Goal: Transaction & Acquisition: Purchase product/service

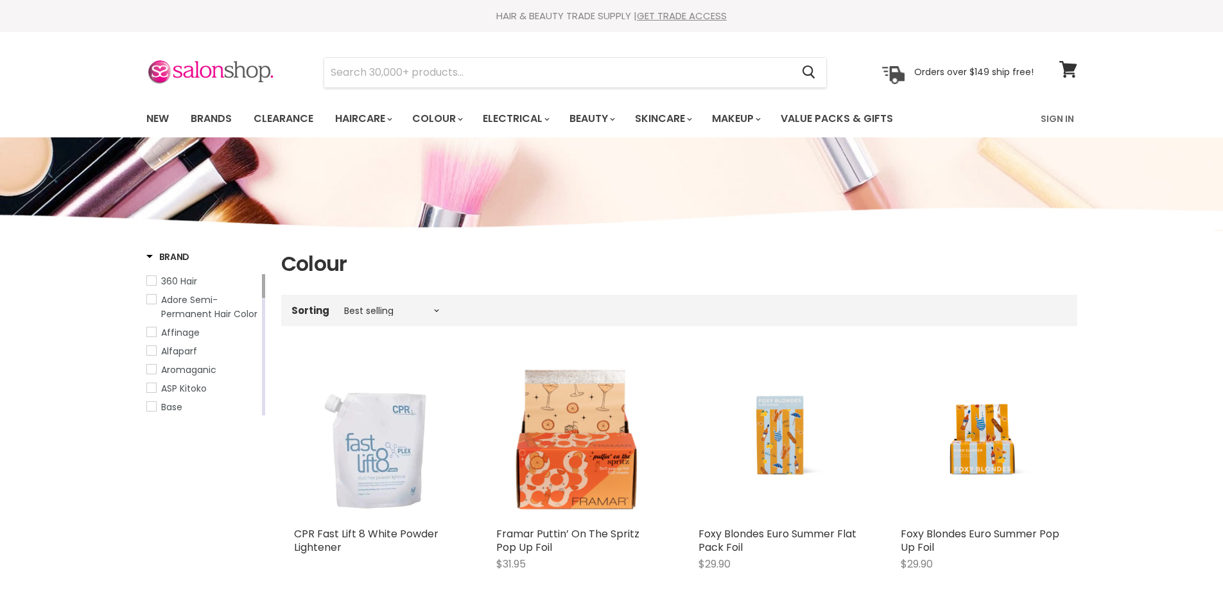
click at [448, 117] on link "Colour" at bounding box center [437, 118] width 68 height 27
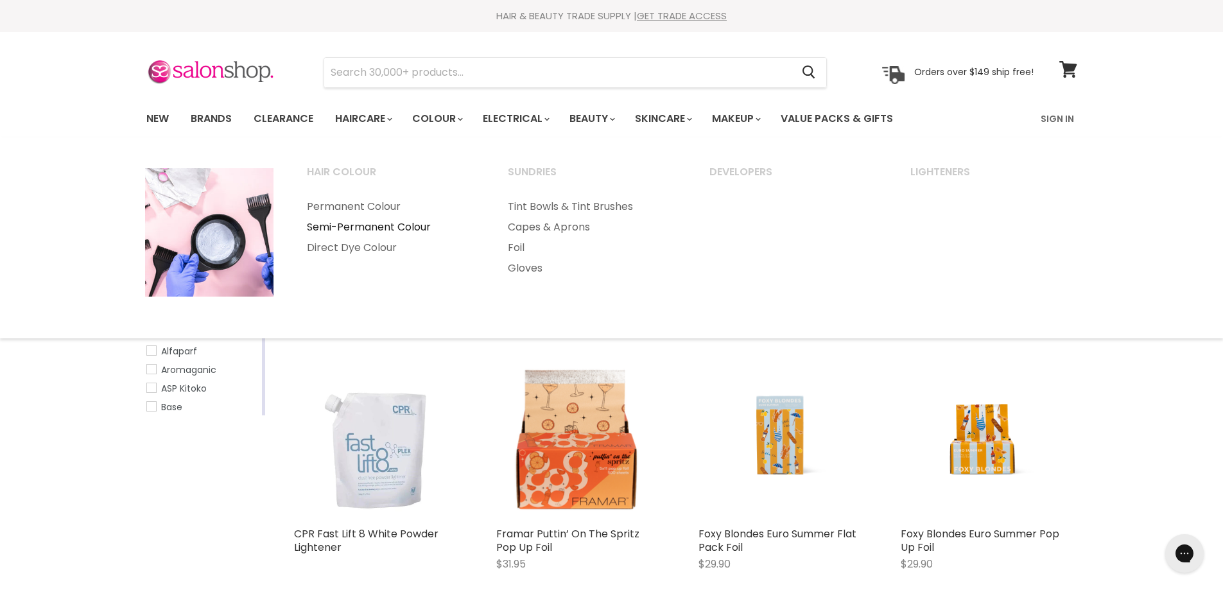
click at [392, 235] on link "Semi-Permanent Colour" at bounding box center [390, 227] width 199 height 21
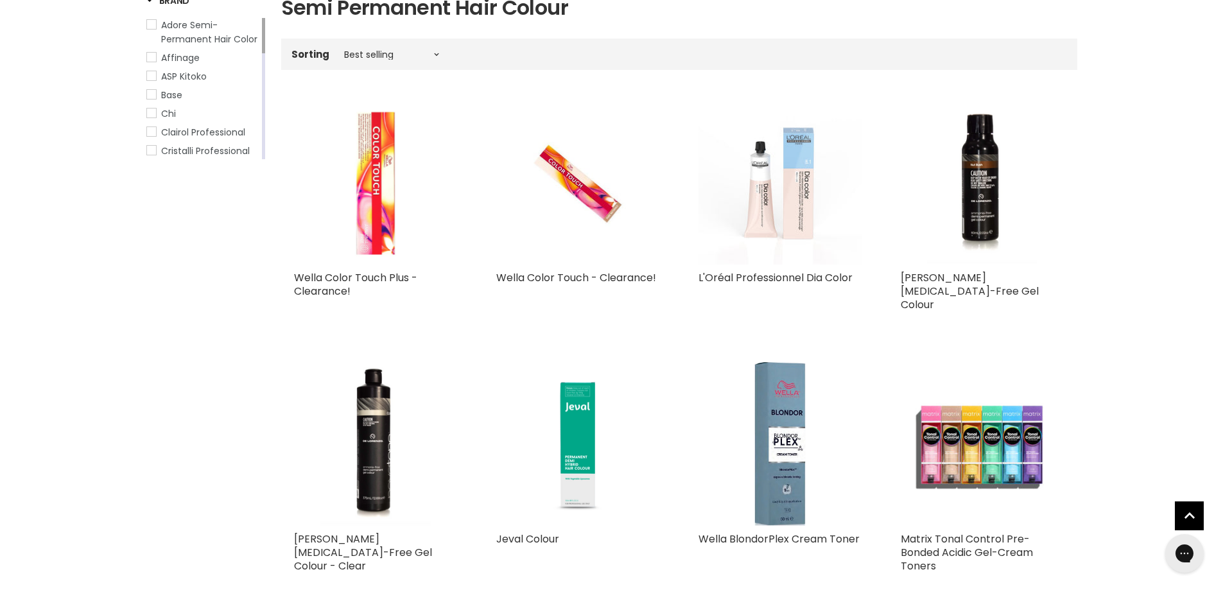
click at [360, 202] on img "Main content" at bounding box center [376, 183] width 164 height 164
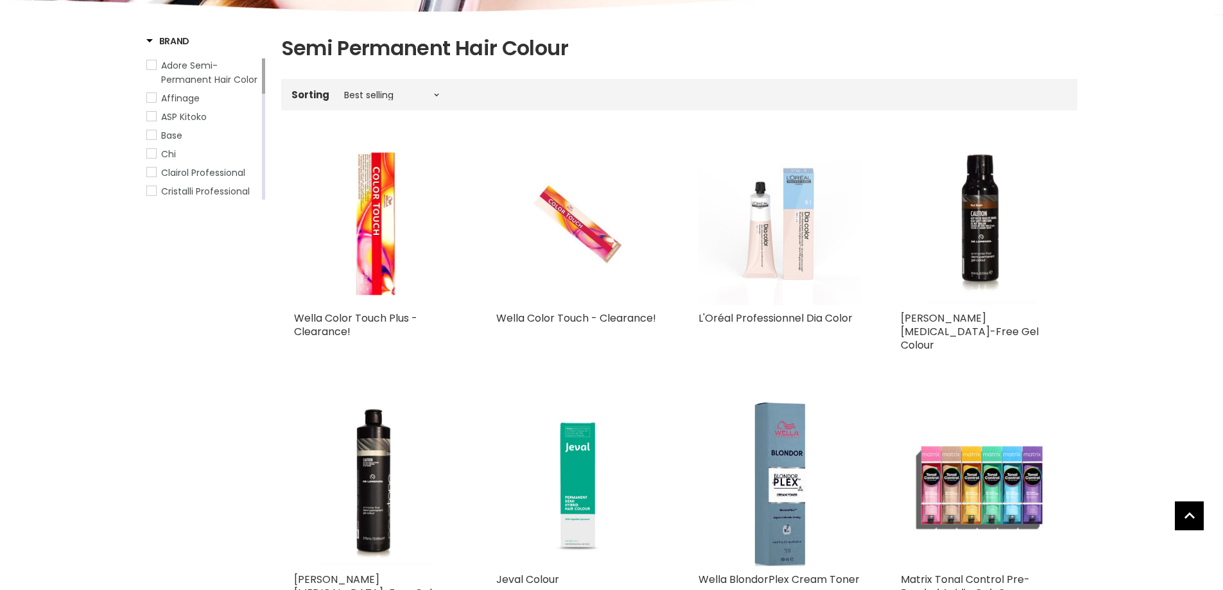
scroll to position [216, 0]
click at [574, 254] on img "Main content" at bounding box center [577, 223] width 109 height 164
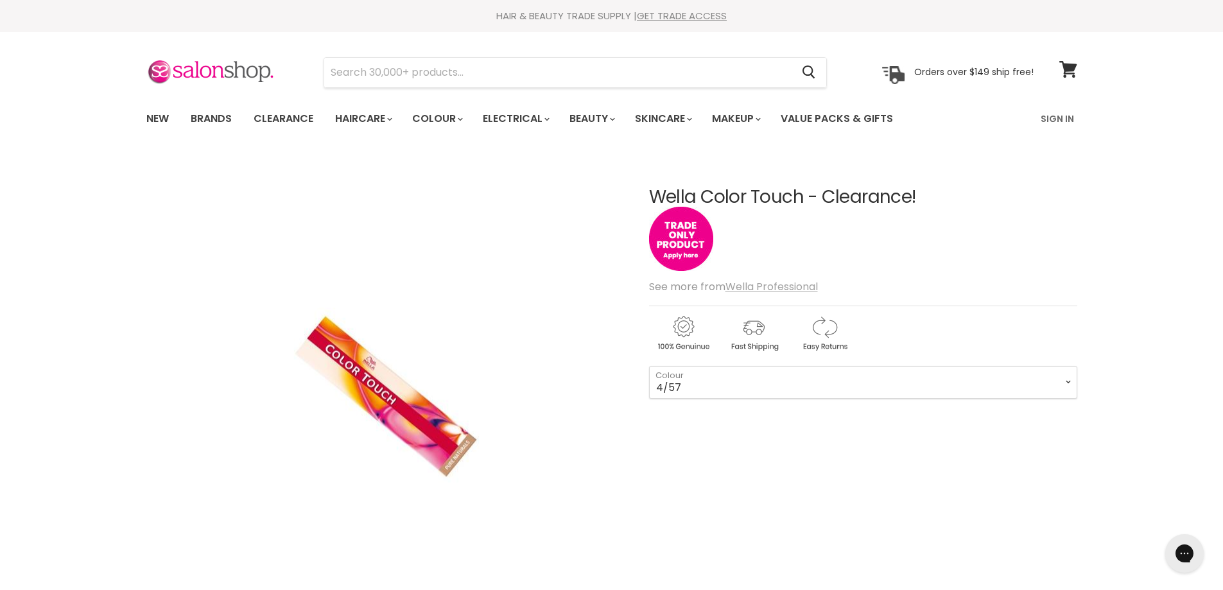
click at [781, 288] on u "Wella Professional" at bounding box center [772, 286] width 92 height 15
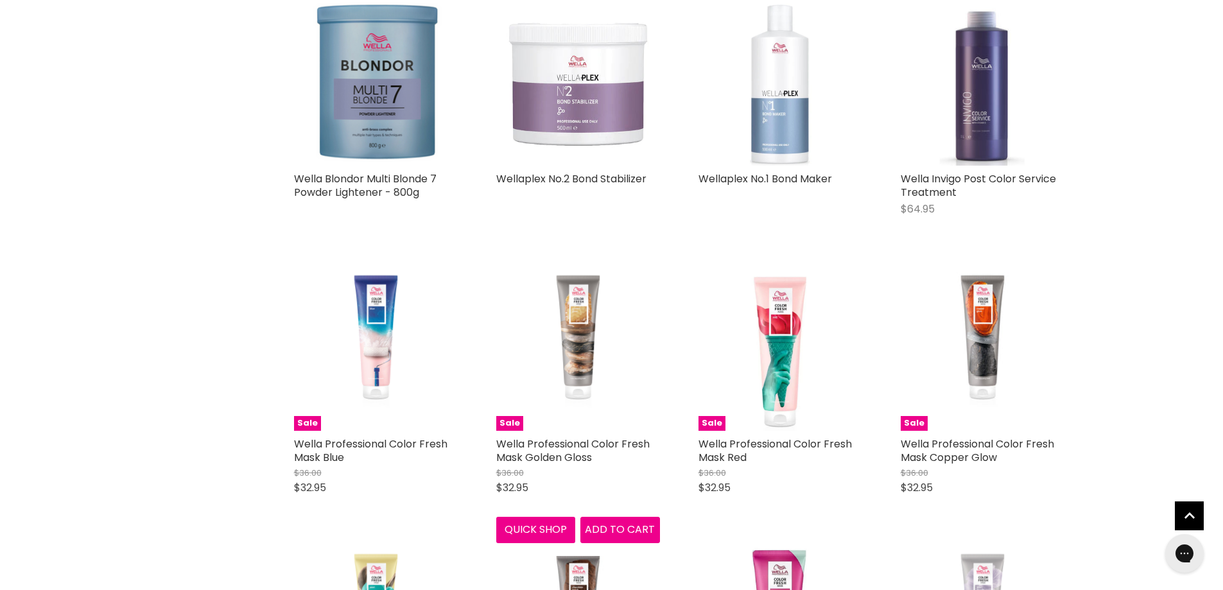
scroll to position [1348, 0]
